Goal: Find specific page/section: Find specific page/section

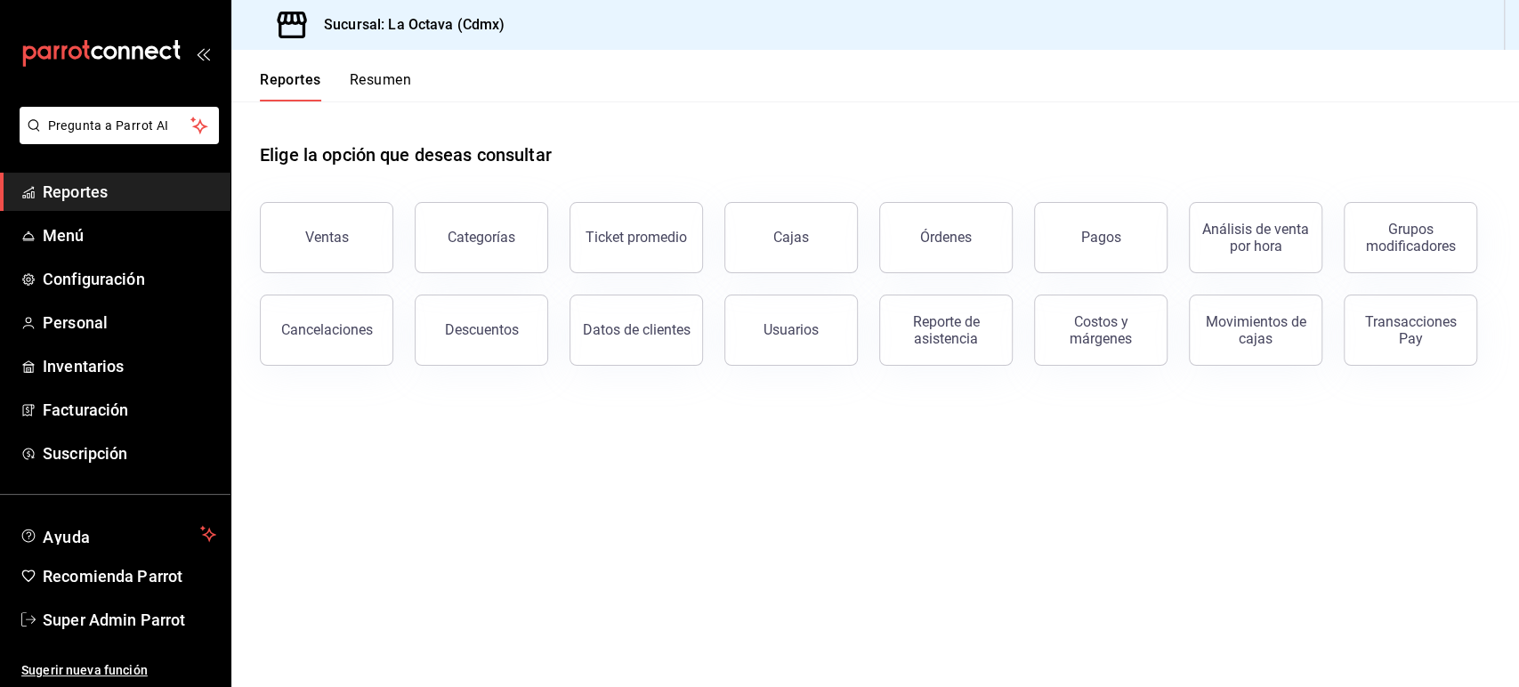
click at [1427, 338] on div "Transacciones Pay" at bounding box center [1410, 330] width 110 height 34
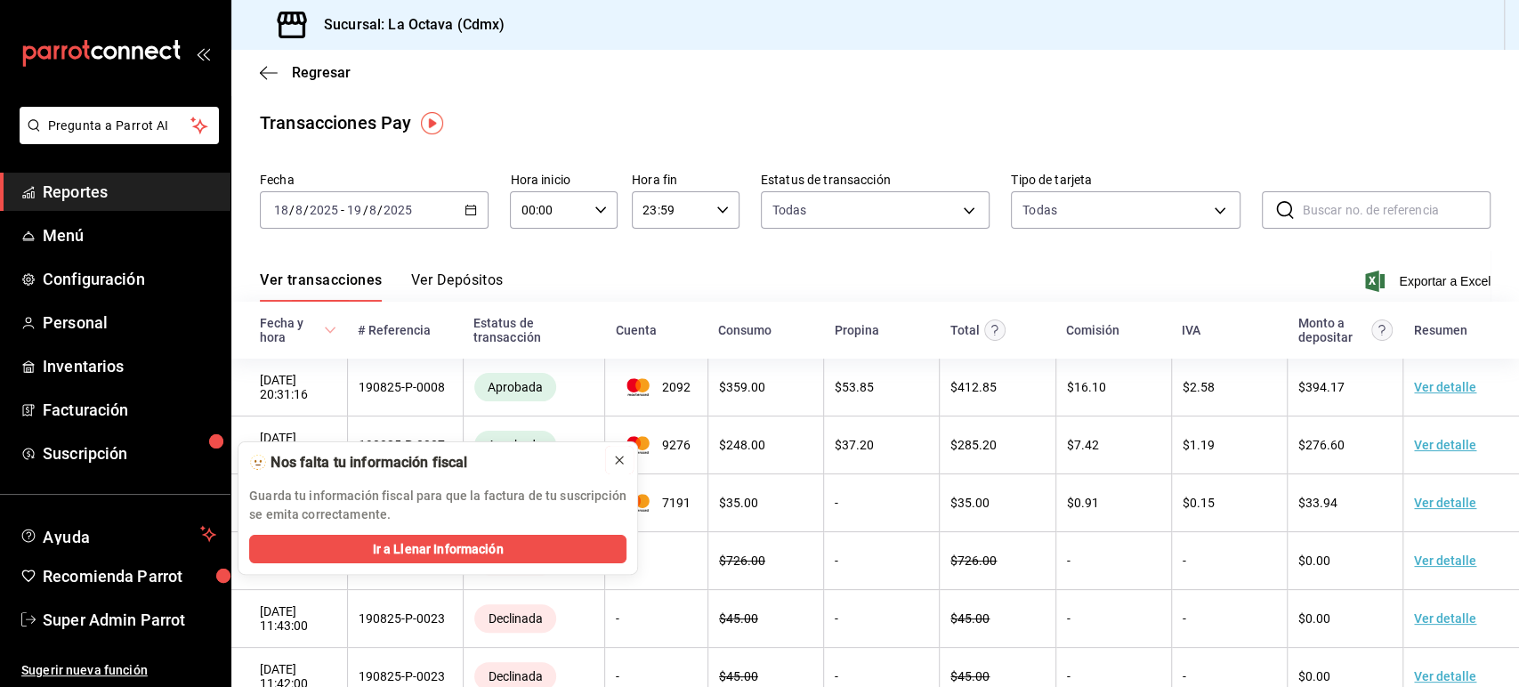
click at [618, 460] on icon at bounding box center [619, 460] width 14 height 14
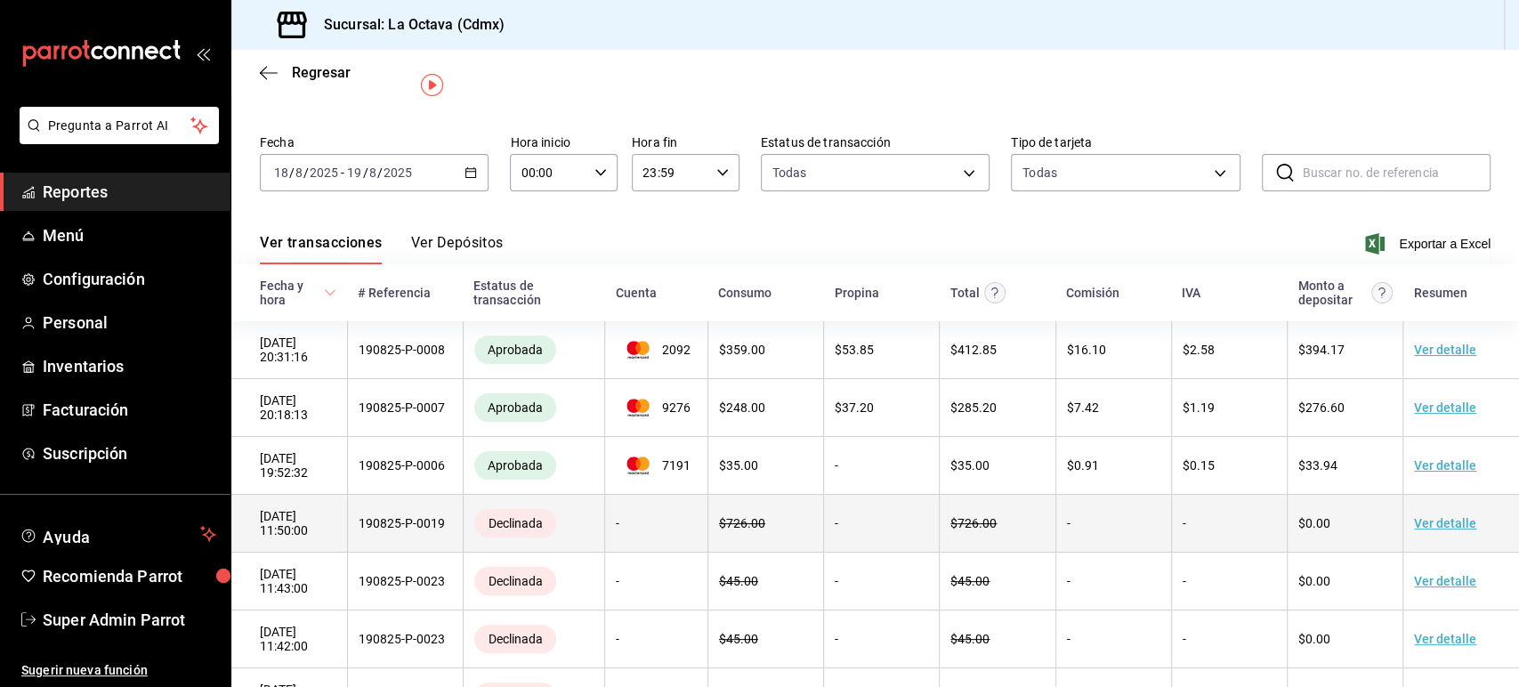
scroll to position [40, 0]
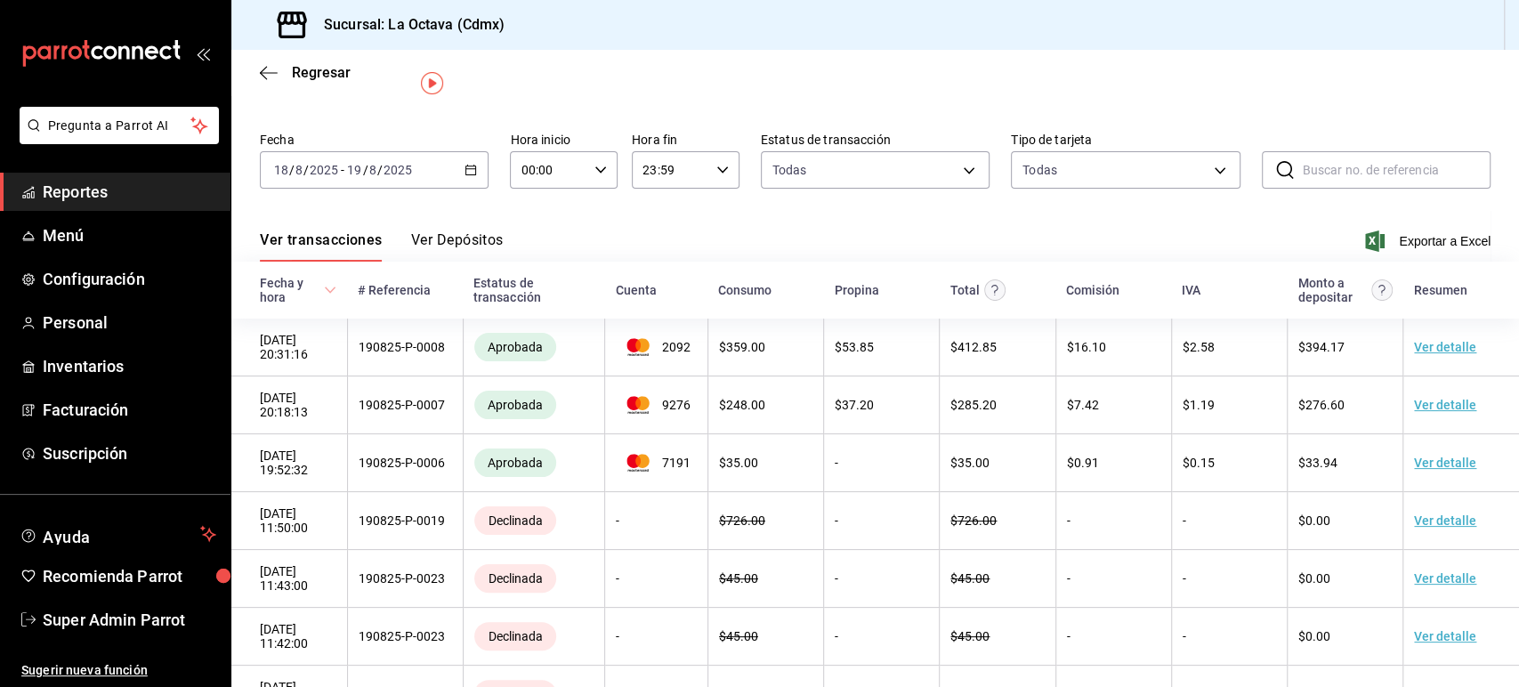
click at [237, 103] on div "Transacciones Pay Fecha [DATE] [DATE] - [DATE] [DATE] Hora inicio 00:00 Hora in…" at bounding box center [875, 483] width 1288 height 828
click at [85, 202] on span "Reportes" at bounding box center [130, 192] width 174 height 24
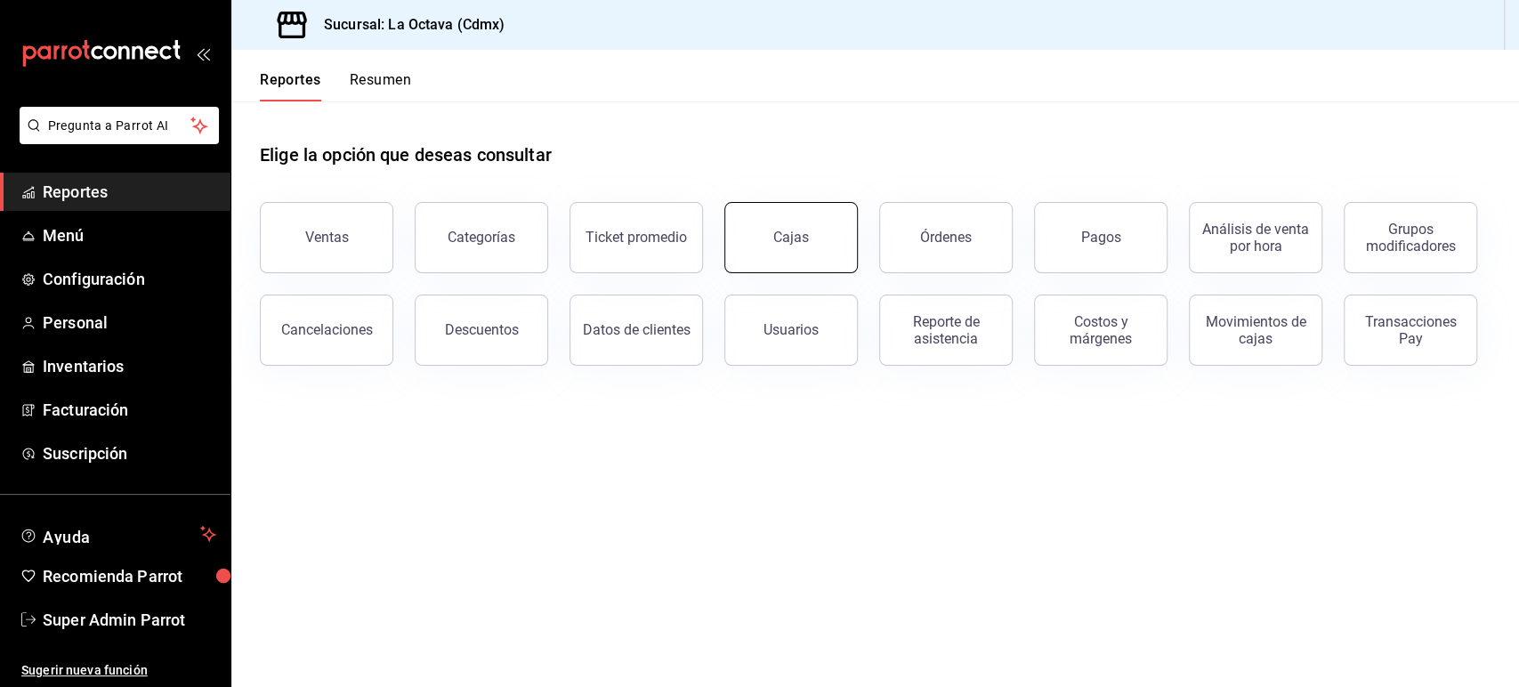
click at [802, 235] on div "Cajas" at bounding box center [791, 237] width 36 height 17
